Goal: Navigation & Orientation: Find specific page/section

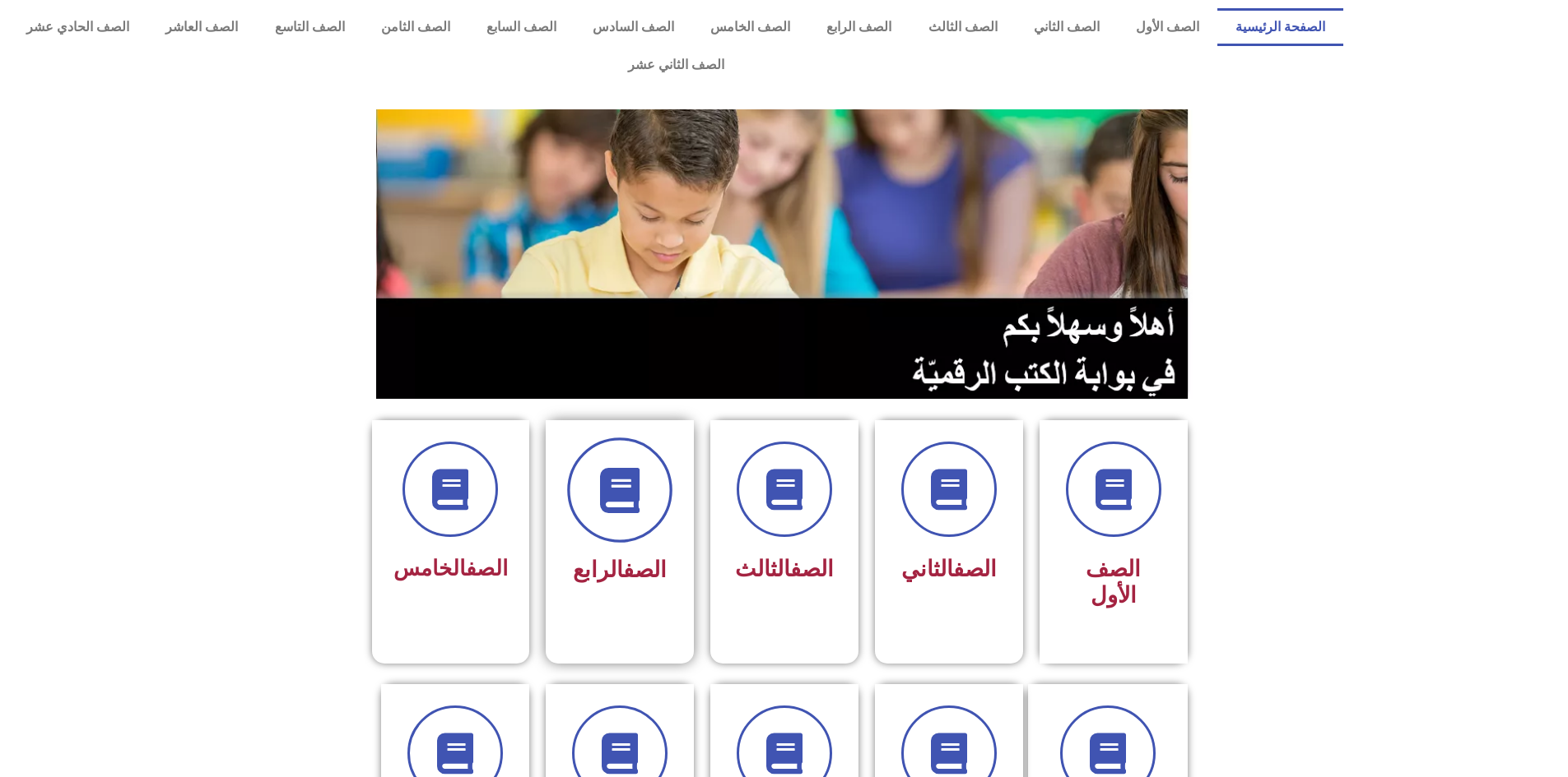
click at [646, 446] on span at bounding box center [620, 490] width 106 height 105
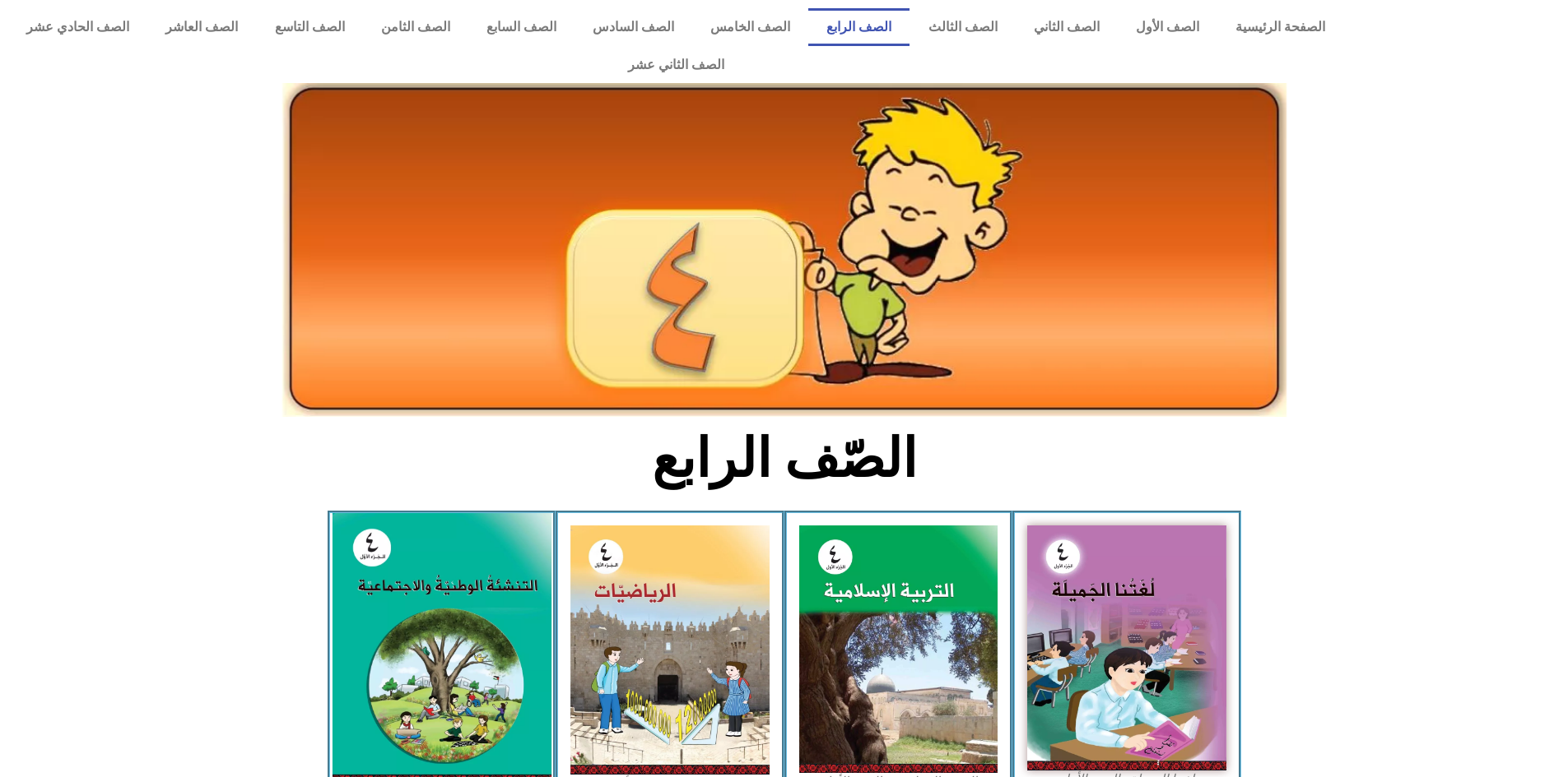
click at [428, 541] on img at bounding box center [441, 649] width 219 height 272
click at [429, 541] on img at bounding box center [441, 649] width 219 height 272
click at [432, 542] on img at bounding box center [441, 649] width 219 height 272
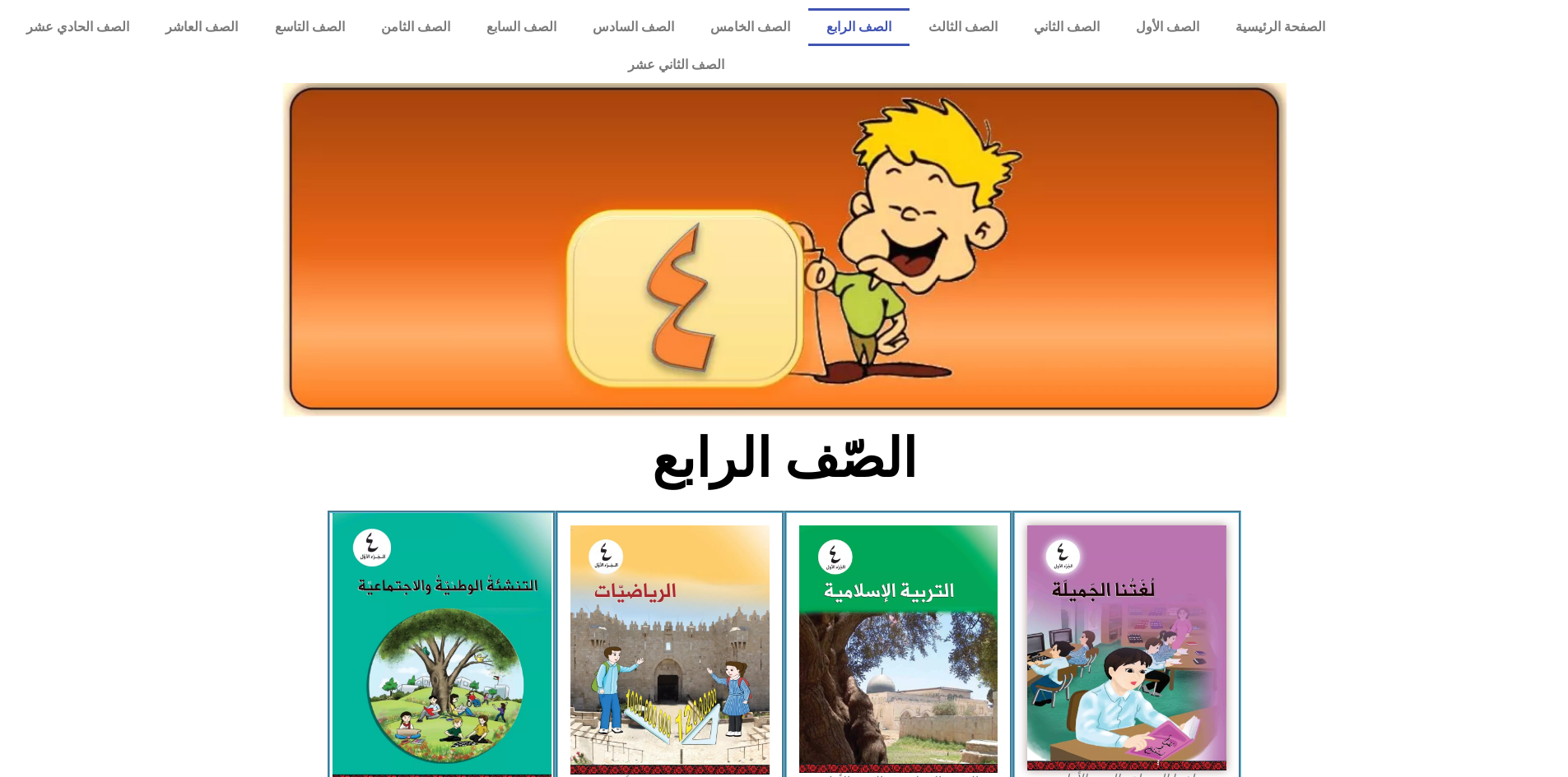
click at [524, 571] on img at bounding box center [441, 649] width 219 height 272
click at [521, 568] on img at bounding box center [441, 649] width 219 height 272
click at [520, 566] on img at bounding box center [441, 649] width 219 height 272
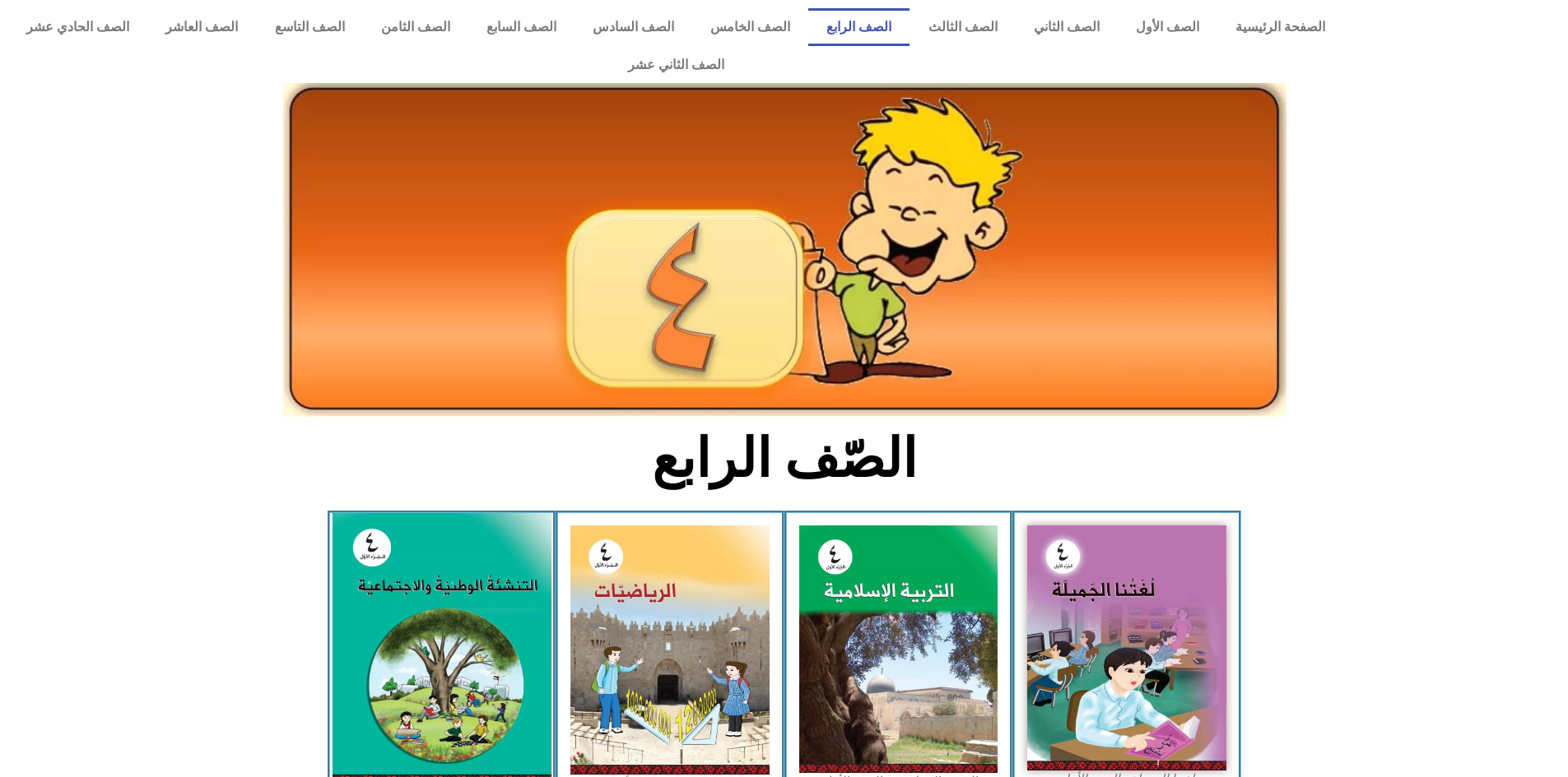
click at [519, 565] on img at bounding box center [441, 649] width 219 height 272
drag, startPoint x: 331, startPoint y: 704, endPoint x: 369, endPoint y: 694, distance: 39.3
click at [364, 695] on div "التربية الوطنية والحياتية - الجزء الأول​" at bounding box center [441, 659] width 228 height 297
click at [379, 690] on img at bounding box center [441, 649] width 219 height 272
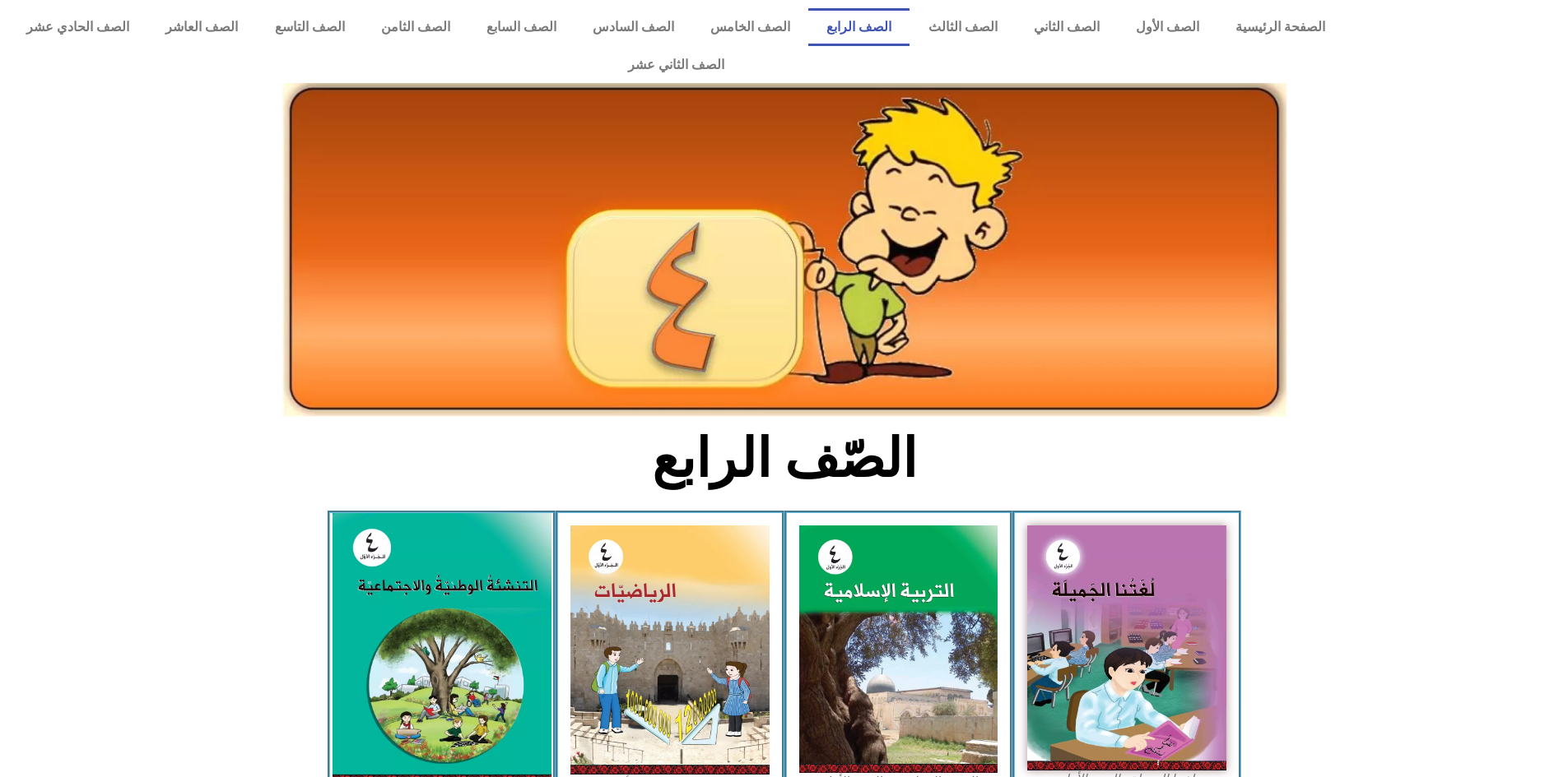
click at [441, 591] on img at bounding box center [441, 649] width 219 height 272
click at [440, 591] on img at bounding box center [441, 649] width 219 height 272
click at [437, 586] on img at bounding box center [441, 649] width 219 height 272
click at [476, 585] on img at bounding box center [441, 649] width 219 height 272
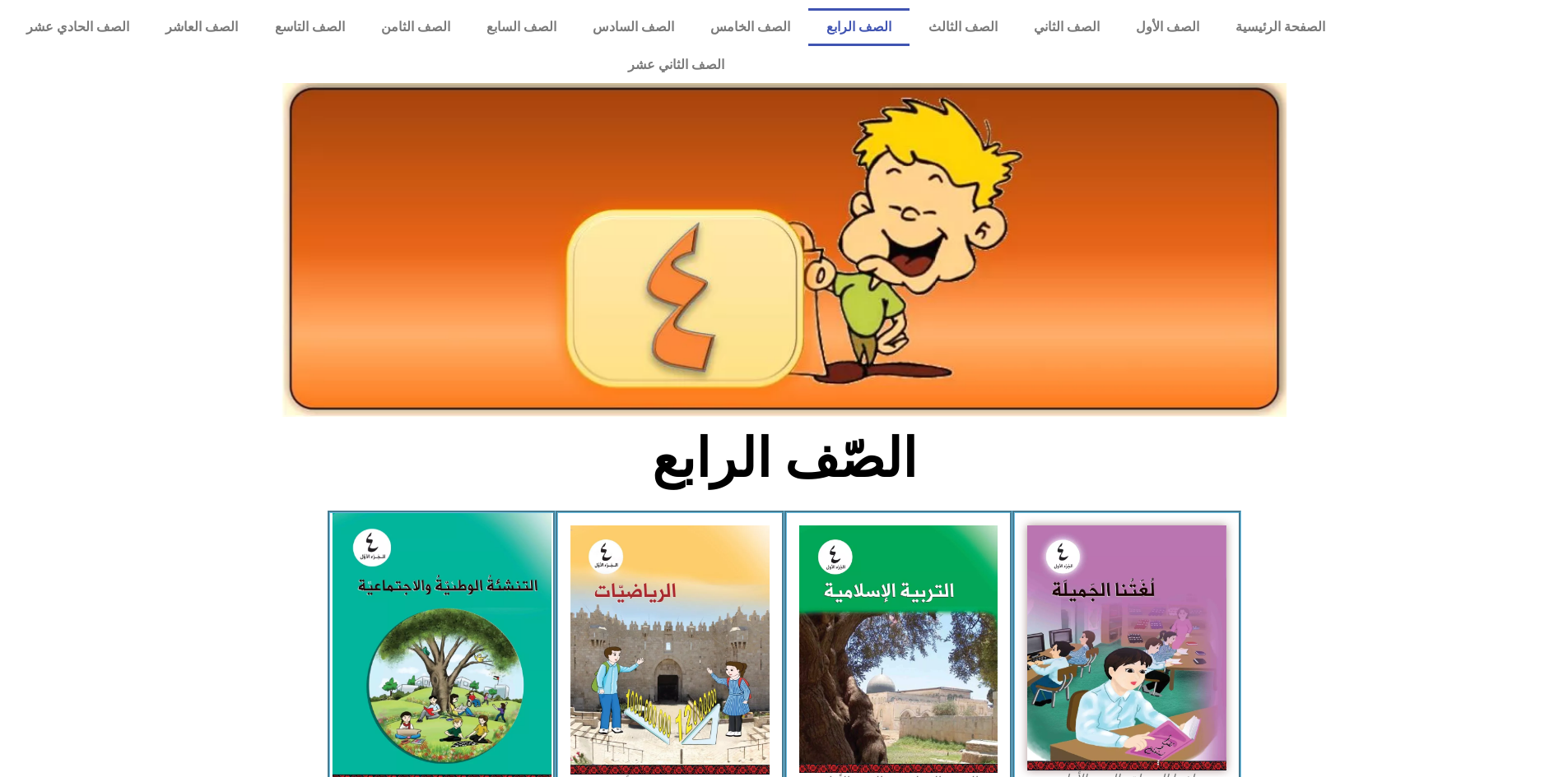
click at [472, 586] on img at bounding box center [441, 649] width 219 height 272
click at [448, 598] on img at bounding box center [441, 649] width 219 height 272
click at [448, 597] on img at bounding box center [441, 649] width 219 height 272
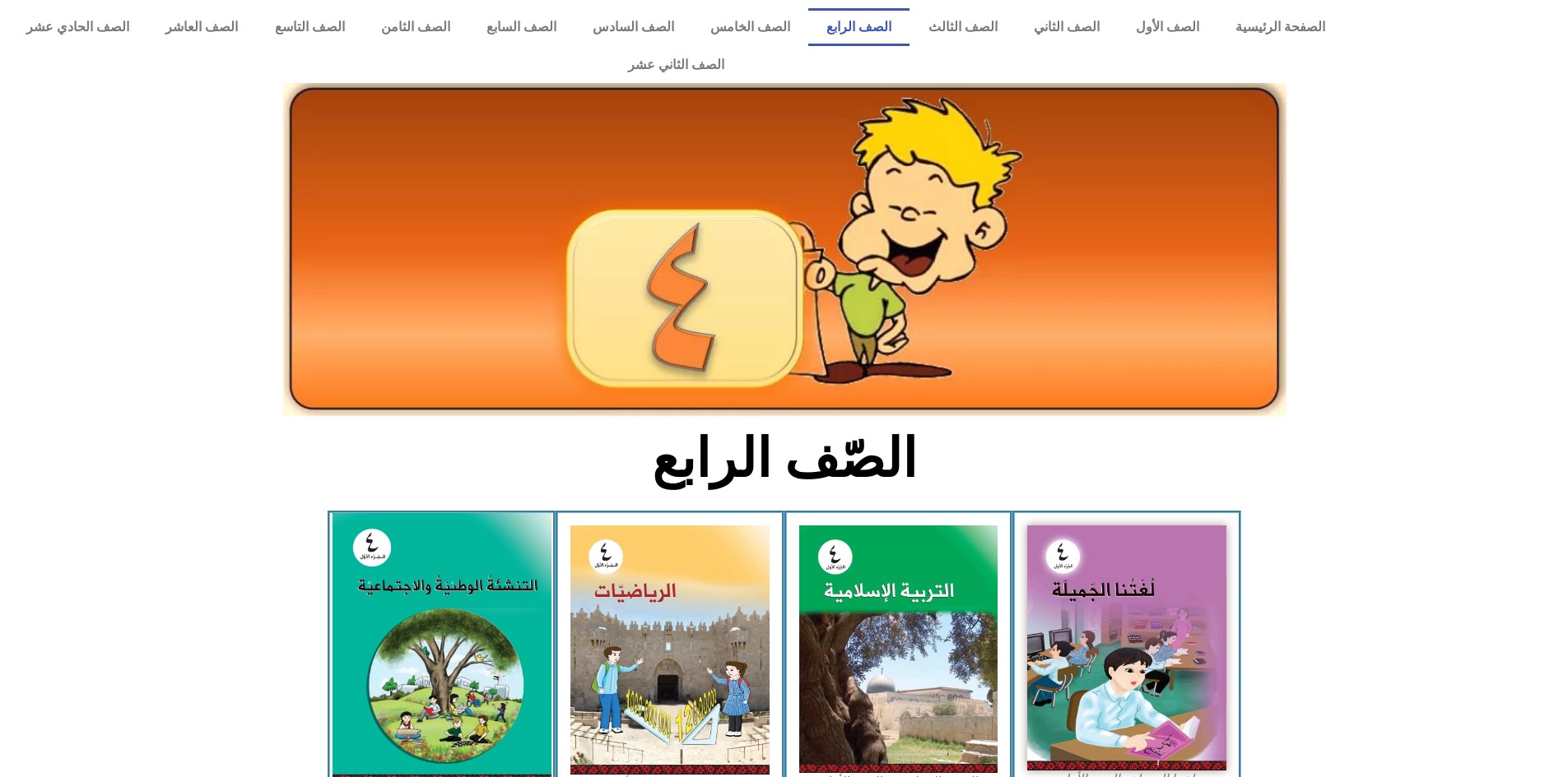
click at [505, 586] on img at bounding box center [441, 649] width 219 height 272
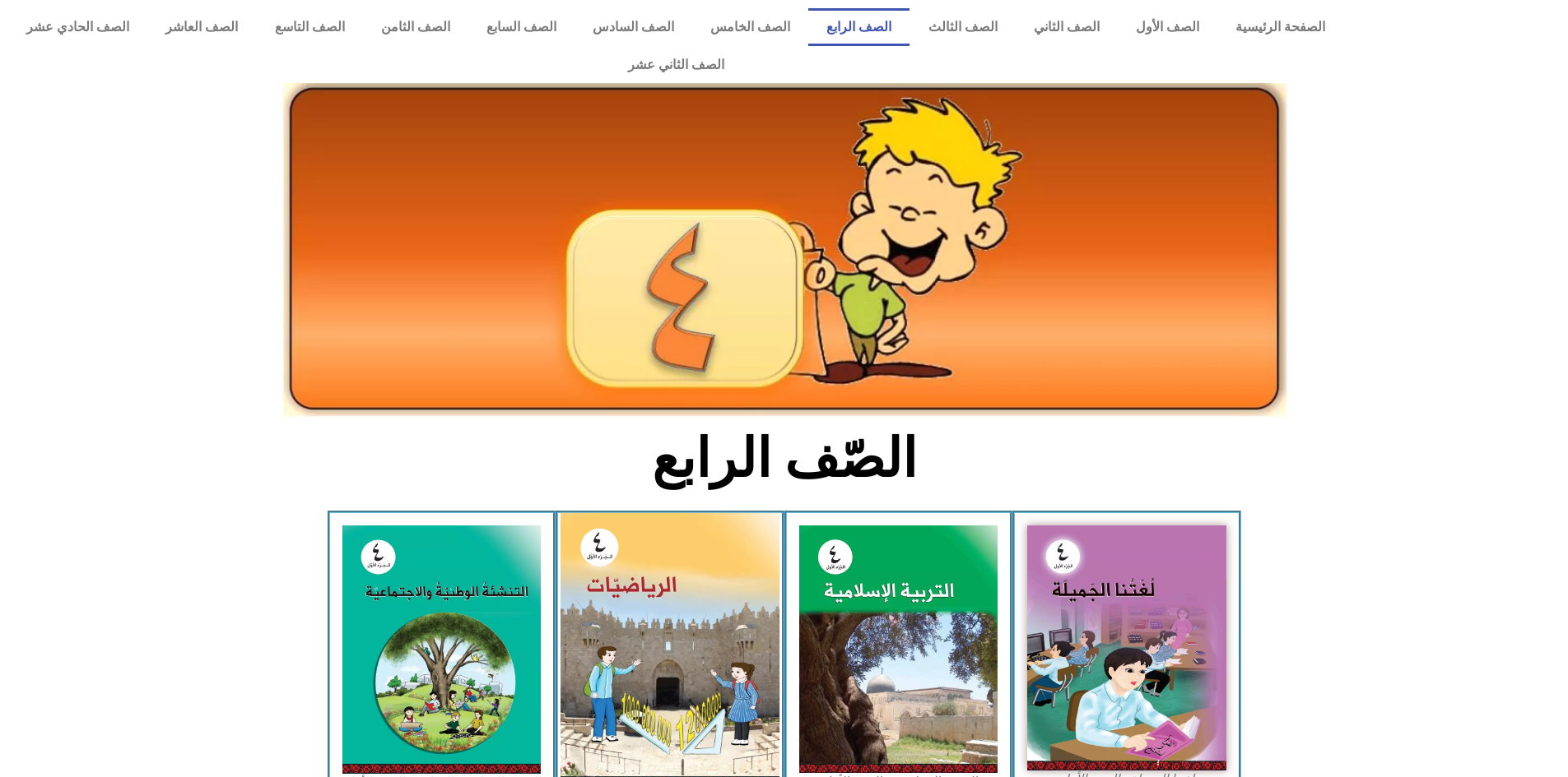
click at [688, 719] on img at bounding box center [670, 650] width 219 height 274
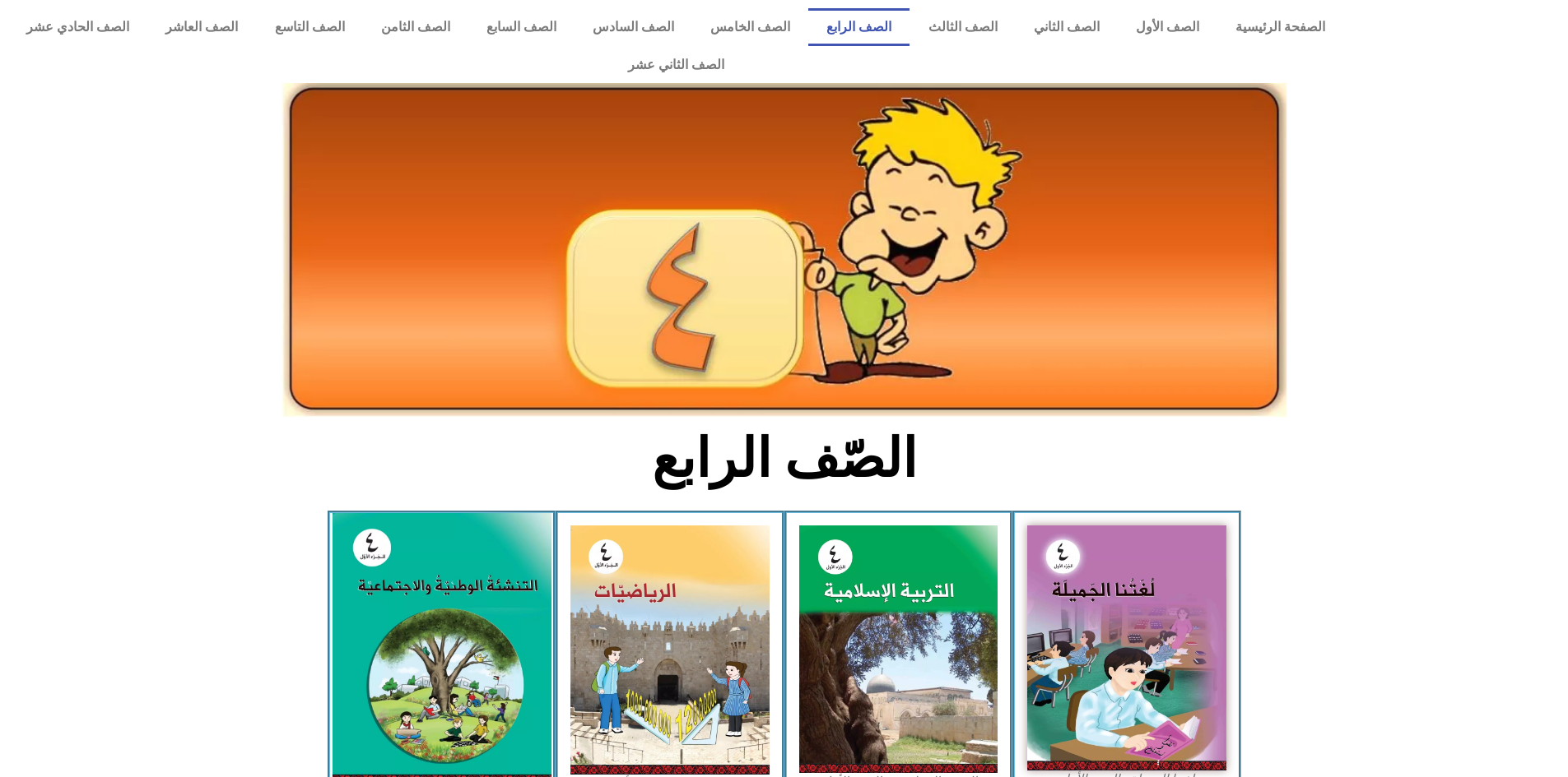
click at [518, 649] on img at bounding box center [441, 649] width 219 height 272
click at [442, 585] on img at bounding box center [441, 649] width 219 height 272
drag, startPoint x: 442, startPoint y: 585, endPoint x: 421, endPoint y: 578, distance: 22.1
click at [442, 583] on img at bounding box center [441, 649] width 219 height 272
